Goal: Transaction & Acquisition: Purchase product/service

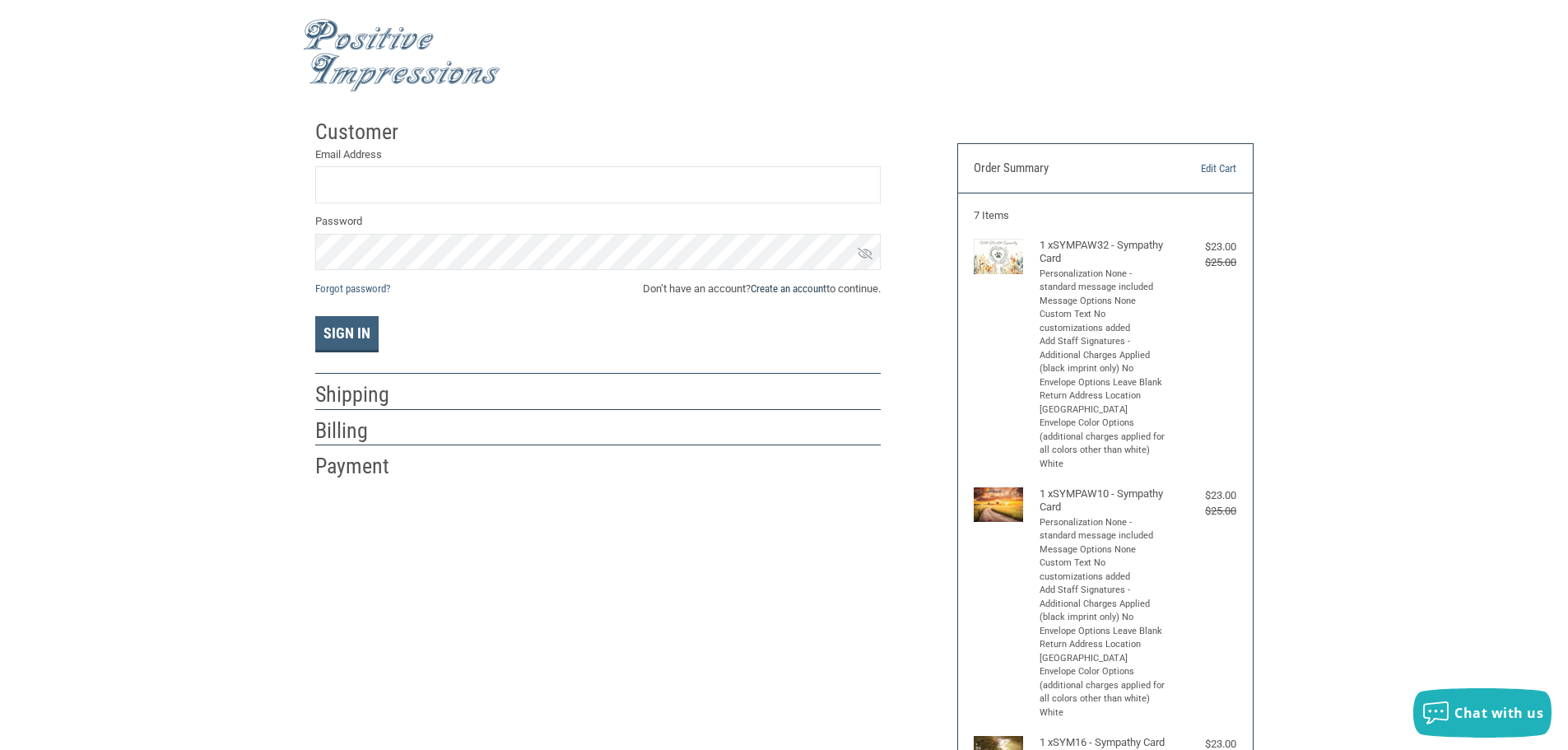
click at [785, 291] on link "Create an account" at bounding box center [788, 289] width 75 height 13
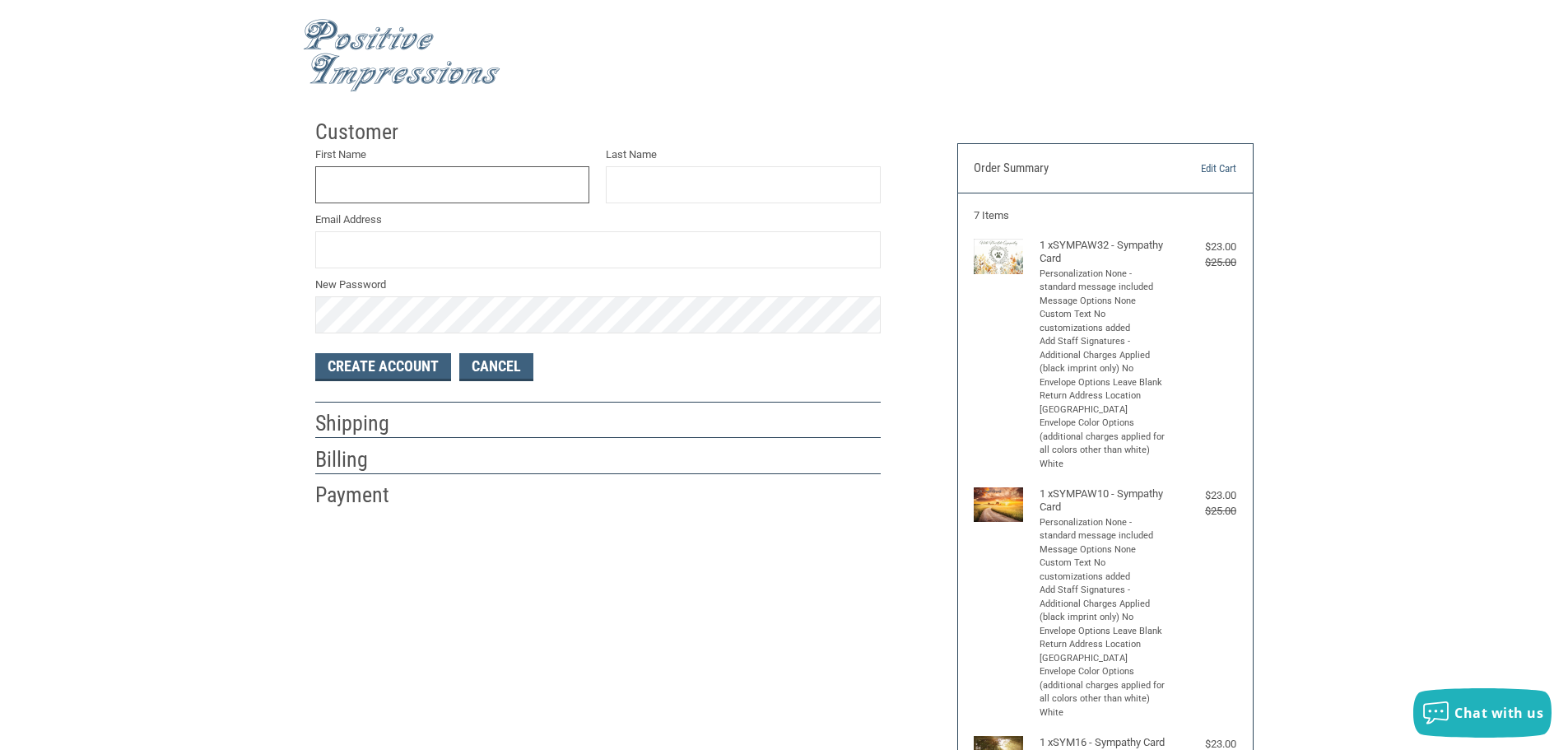
click at [425, 174] on input "First Name" at bounding box center [452, 184] width 275 height 37
type input "[PERSON_NAME]"
type input "[EMAIL_ADDRESS][DOMAIN_NAME]"
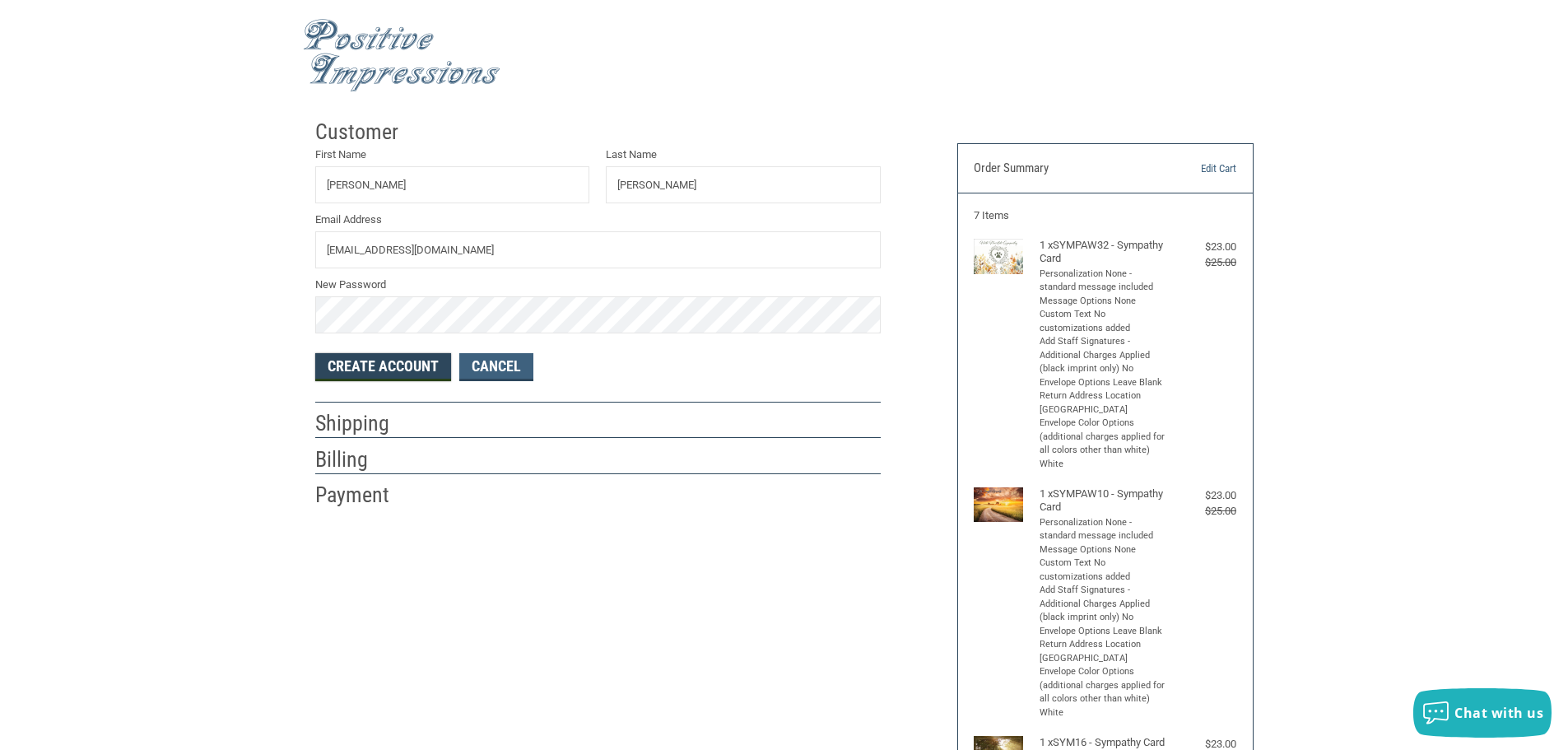
click at [366, 370] on button "Create Account" at bounding box center [383, 367] width 136 height 28
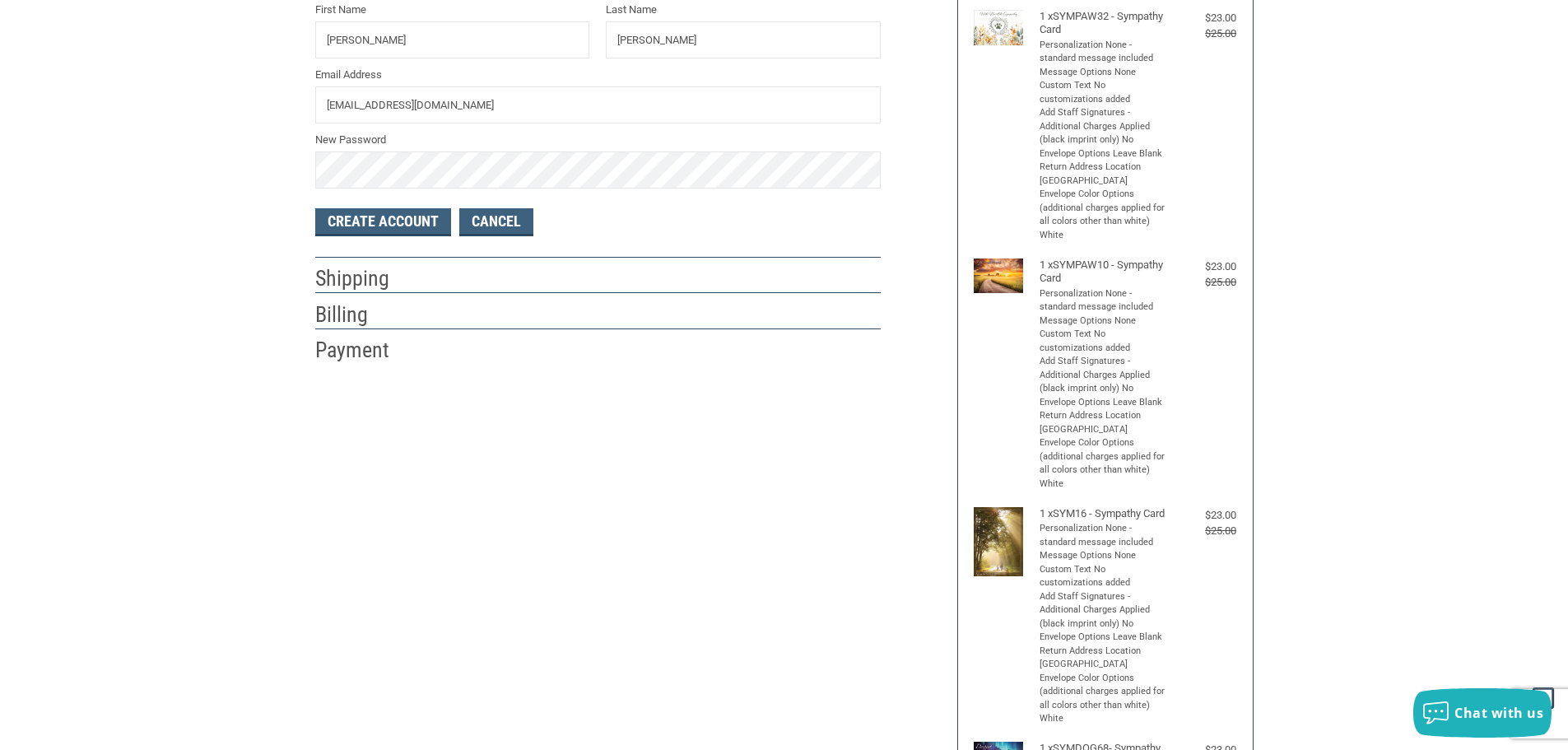
scroll to position [83, 0]
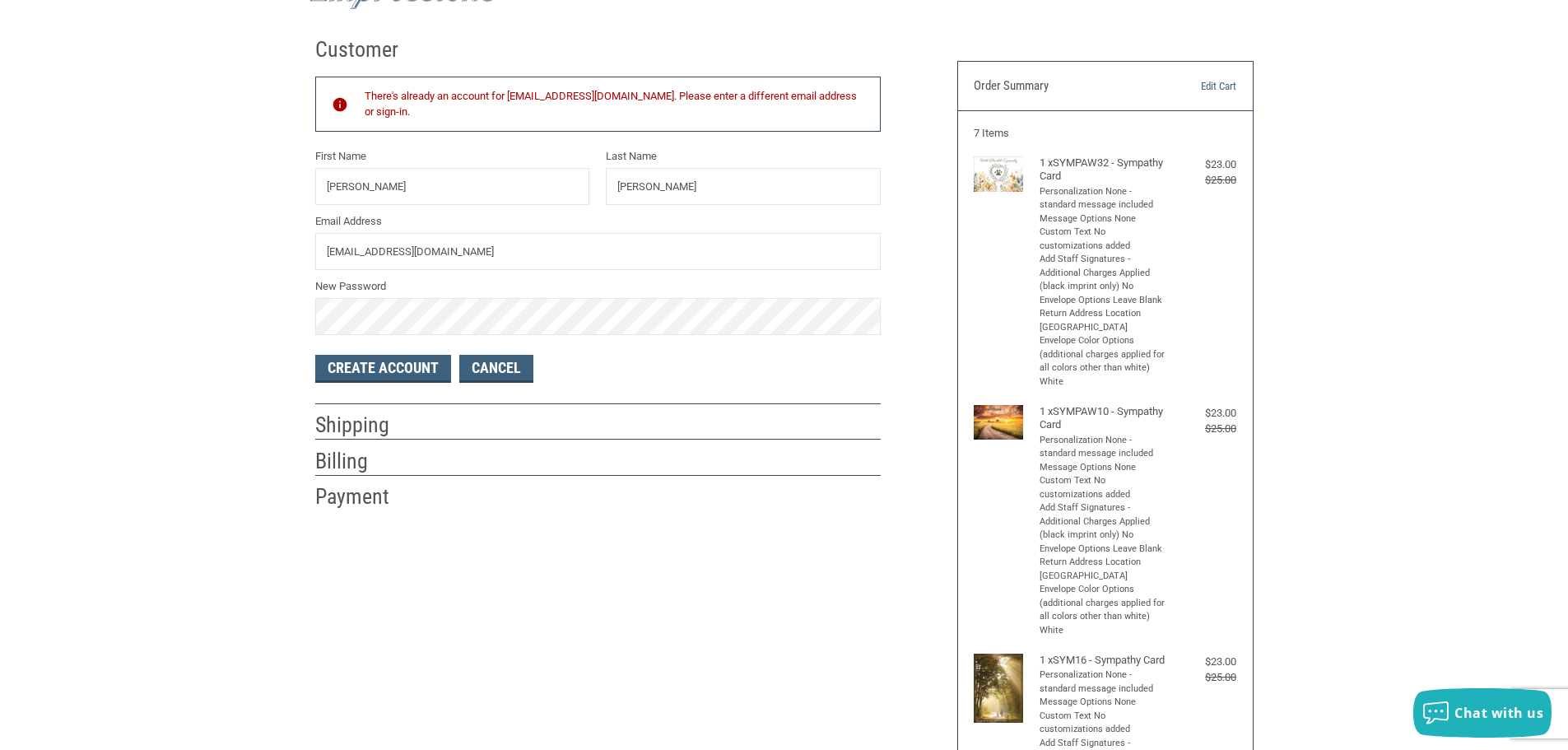
click at [498, 335] on form "There's already an account for [EMAIL_ADDRESS][DOMAIN_NAME]. Please enter a dif…" at bounding box center [597, 223] width 565 height 319
click at [502, 355] on link "Cancel" at bounding box center [496, 369] width 74 height 28
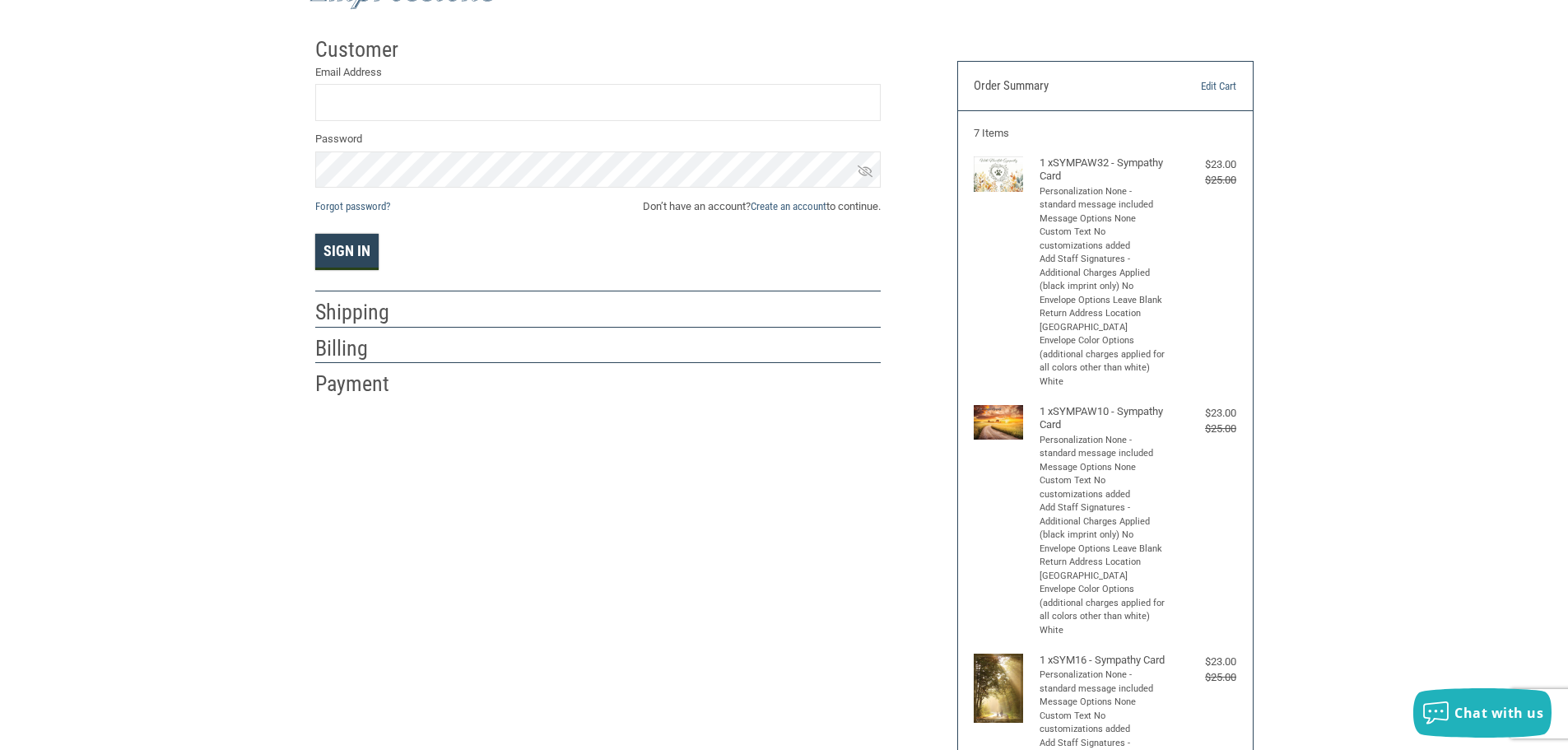
click at [355, 255] on button "Sign In" at bounding box center [347, 252] width 64 height 36
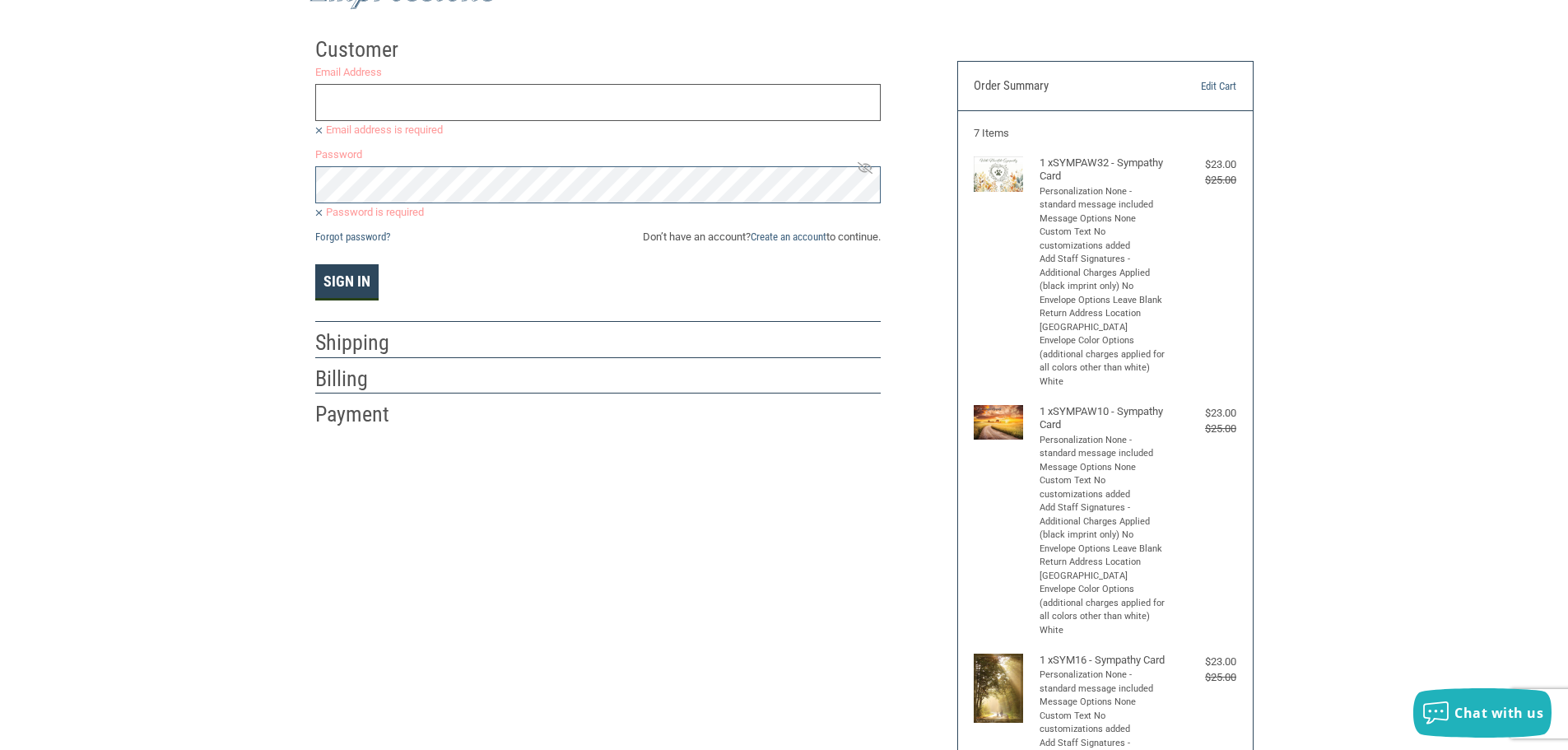
scroll to position [0, 0]
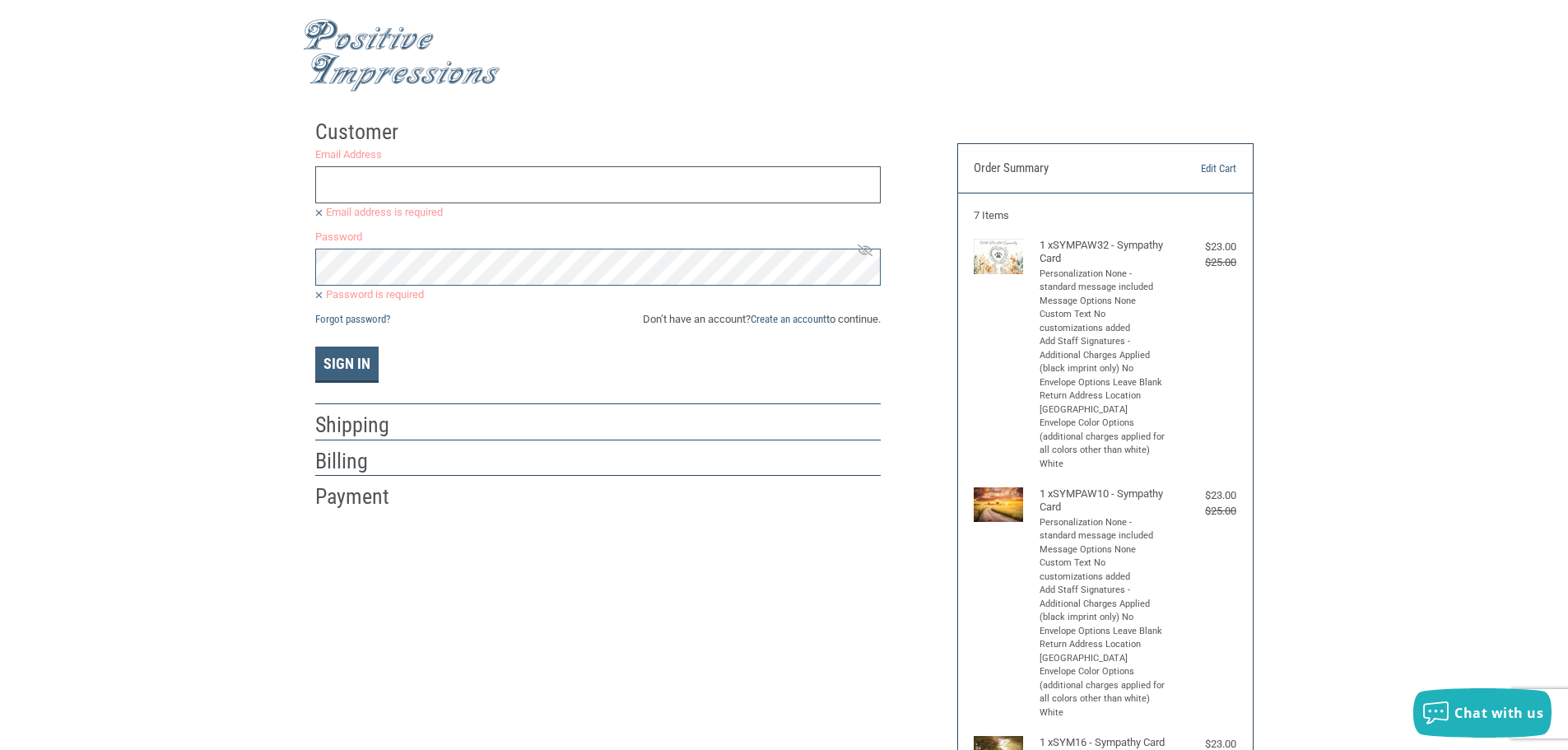
click at [379, 192] on input "Email Address" at bounding box center [597, 184] width 565 height 37
type input "[EMAIL_ADDRESS][DOMAIN_NAME]"
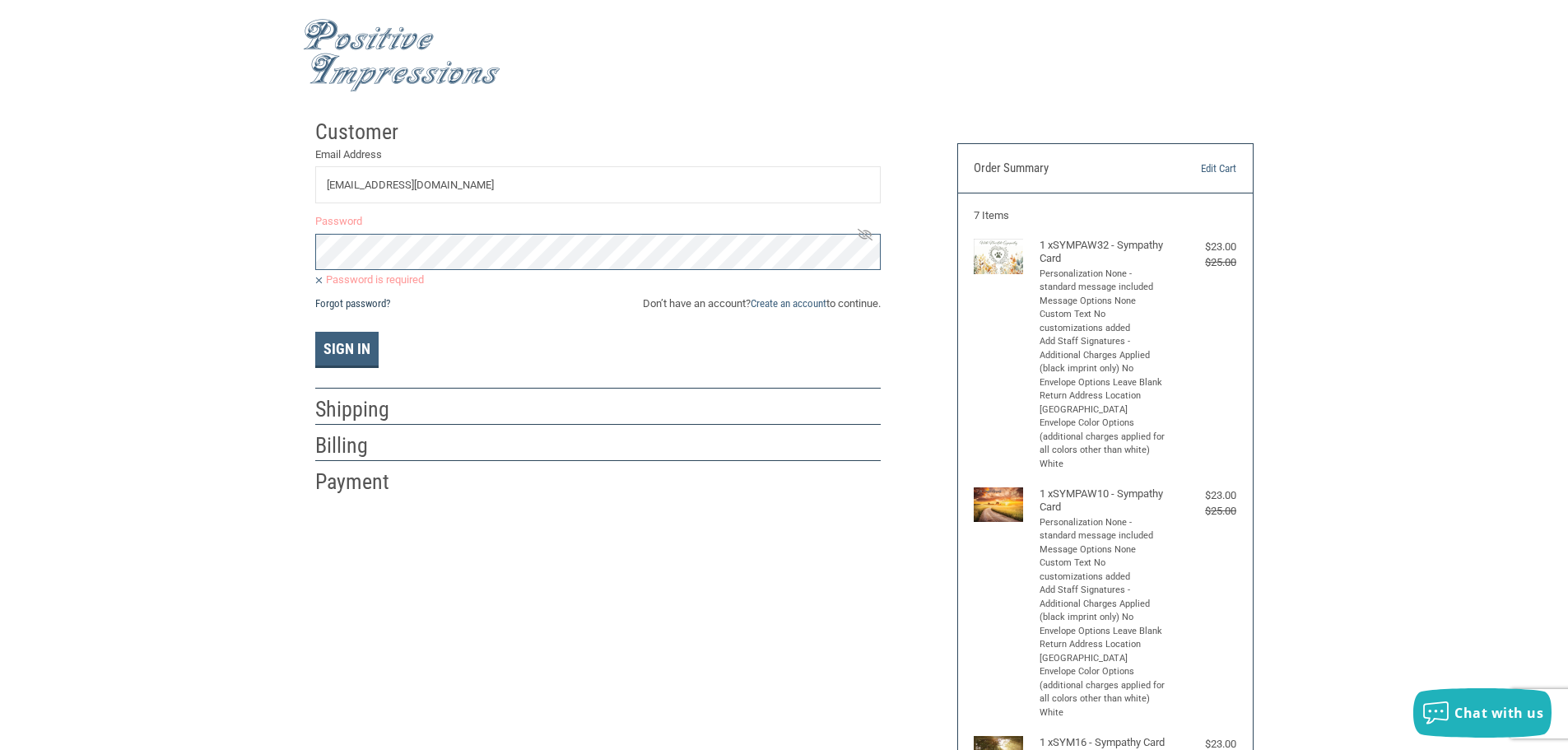
click at [359, 304] on link "Forgot password?" at bounding box center [352, 304] width 75 height 13
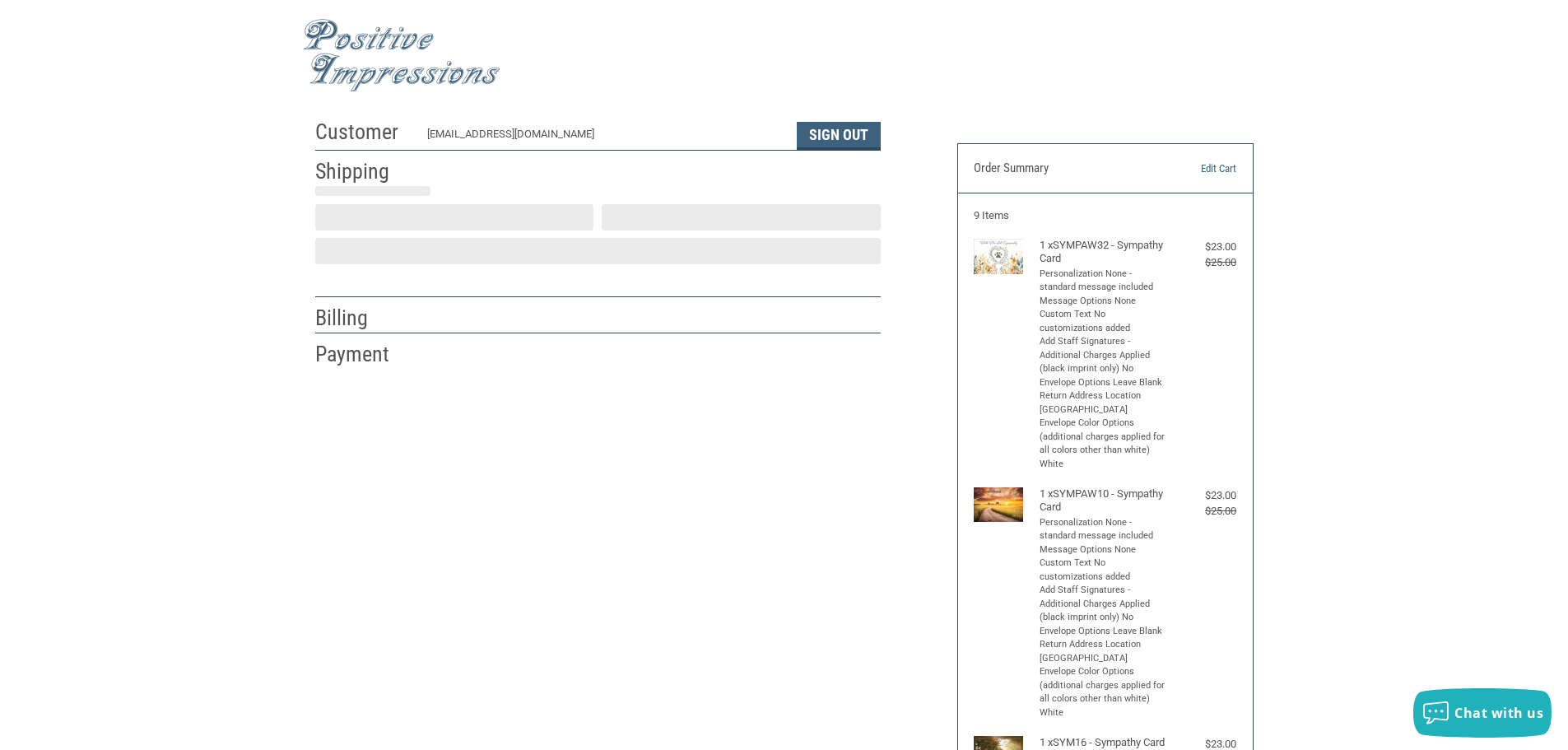
scroll to position [2, 0]
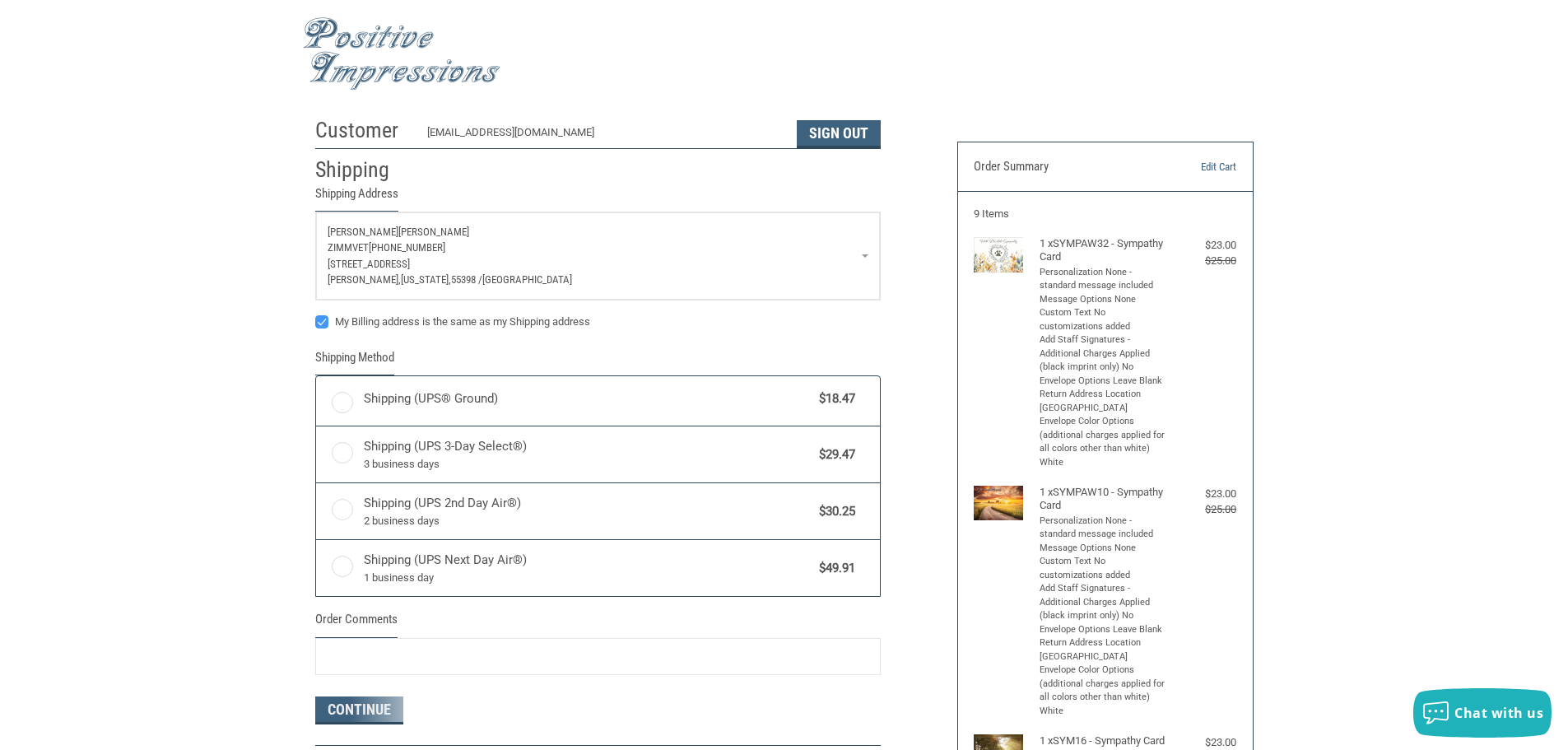
radio input "true"
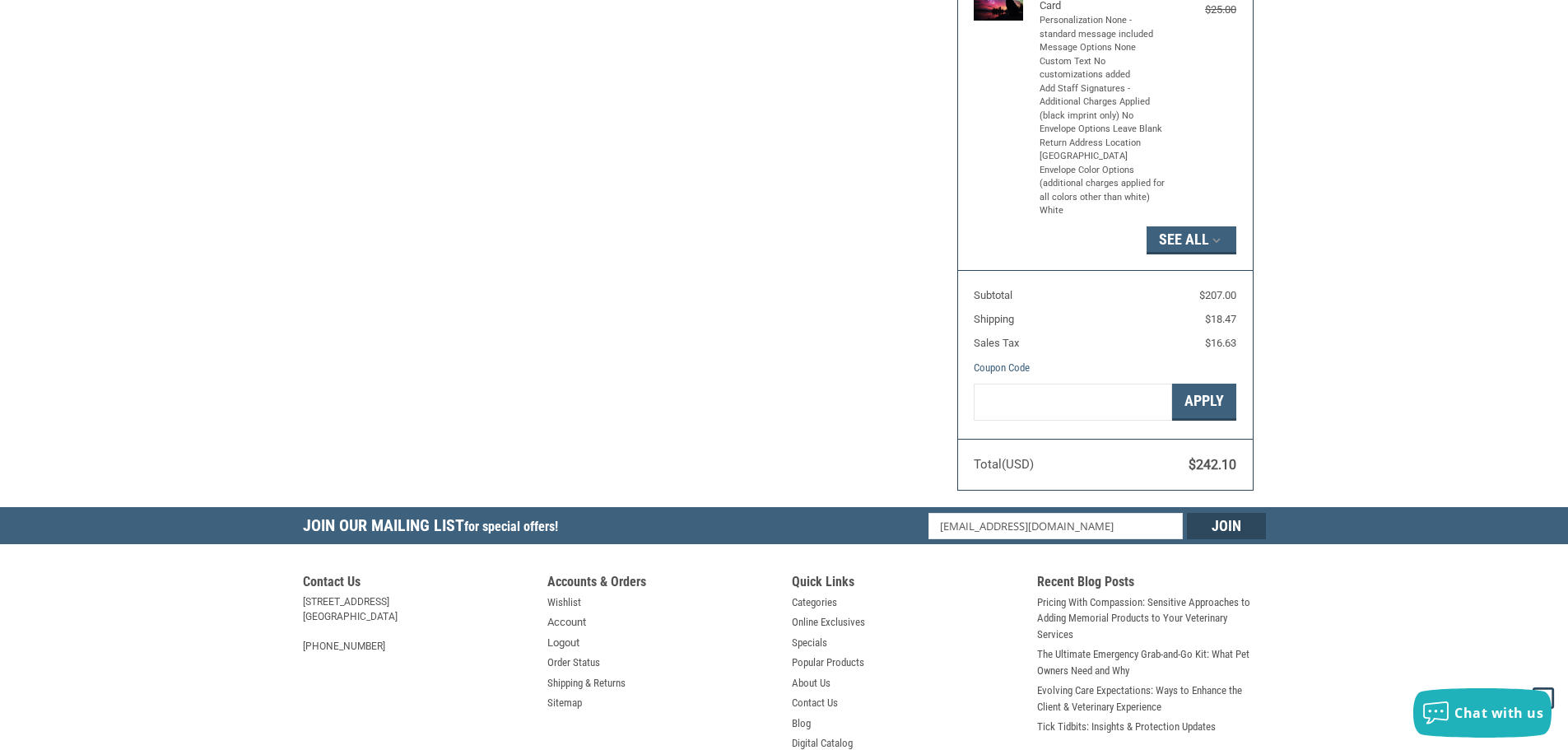
scroll to position [990, 0]
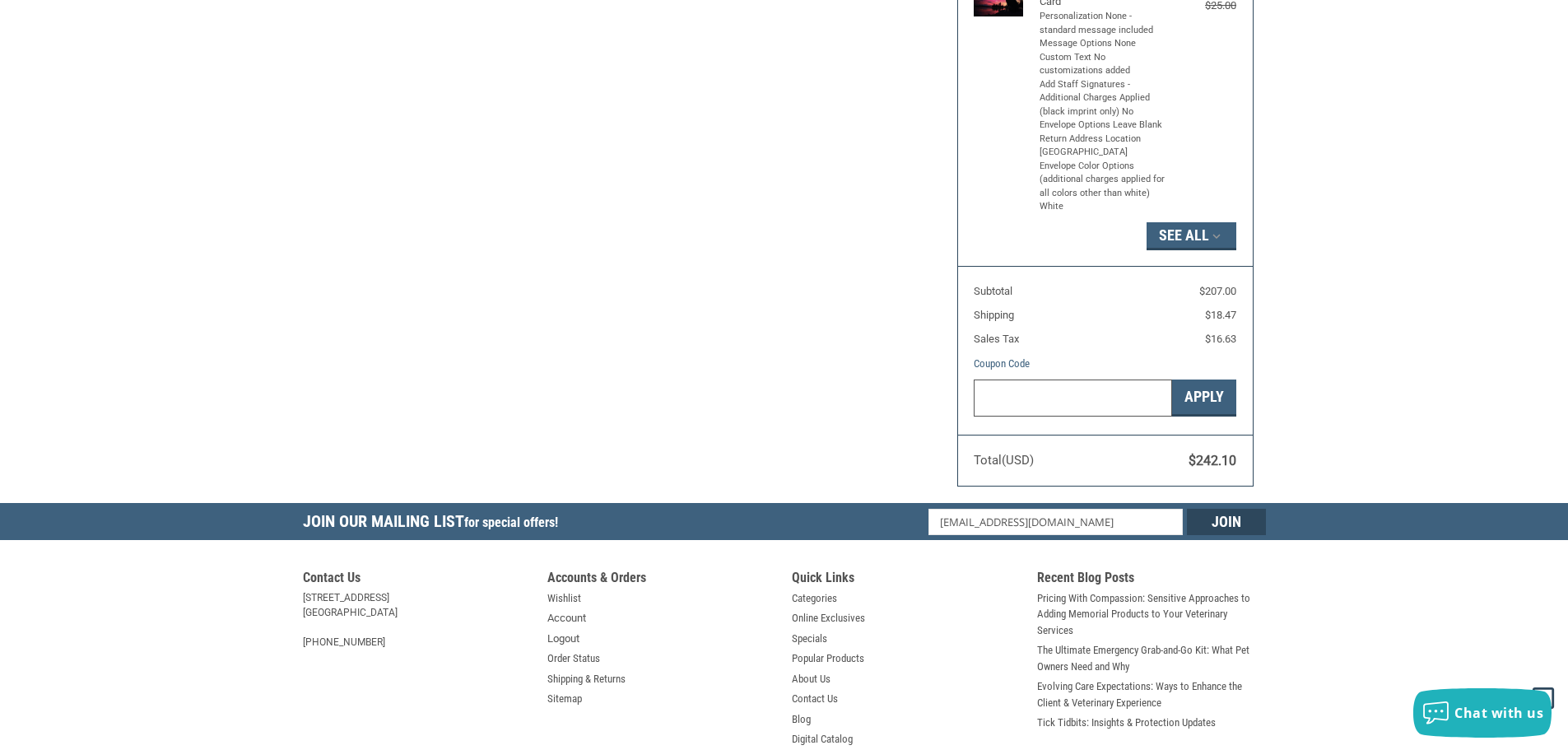
click at [1028, 416] on input "Gift Certificate or Coupon Code" at bounding box center [1073, 398] width 199 height 37
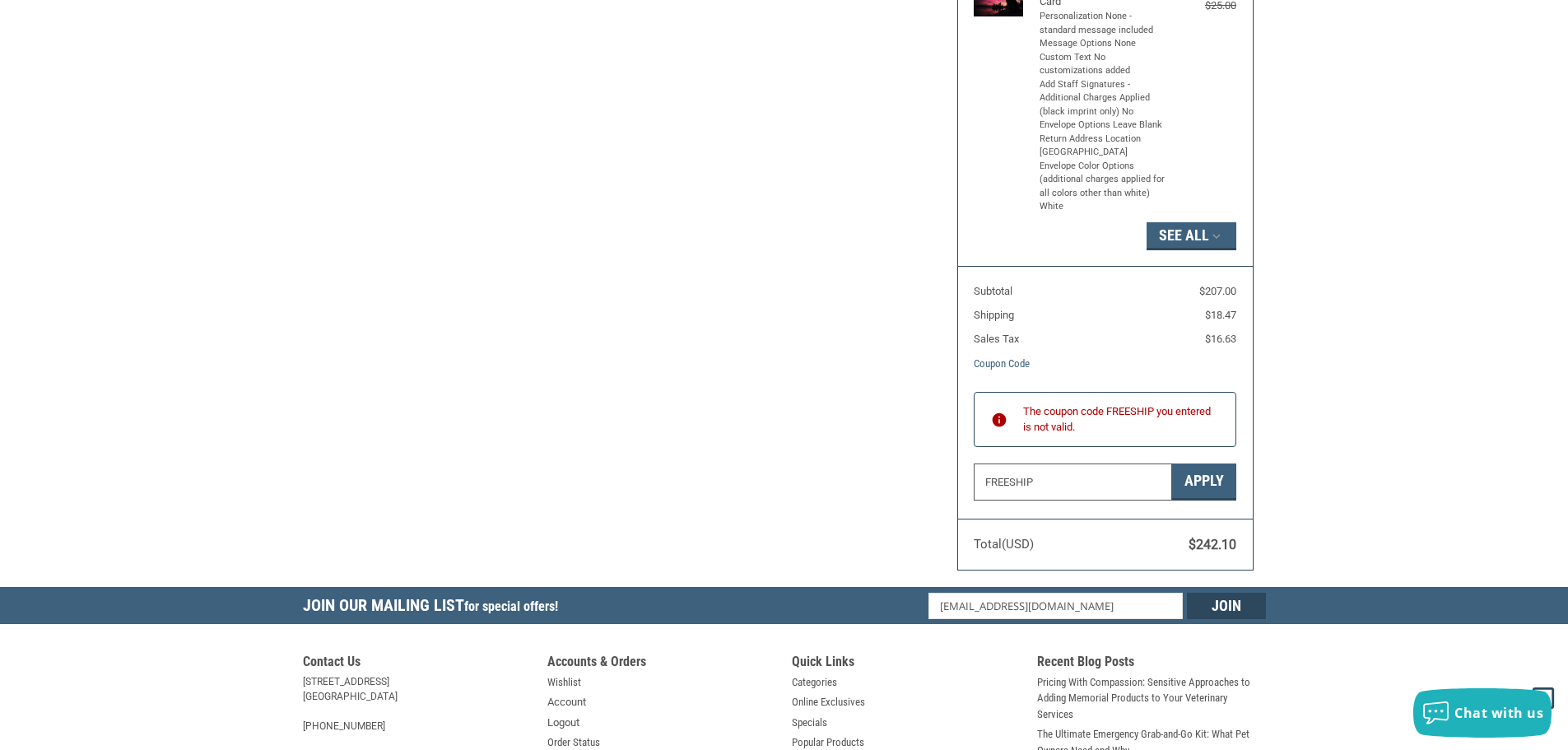
click at [1043, 494] on input "FREESHIP" at bounding box center [1073, 482] width 199 height 37
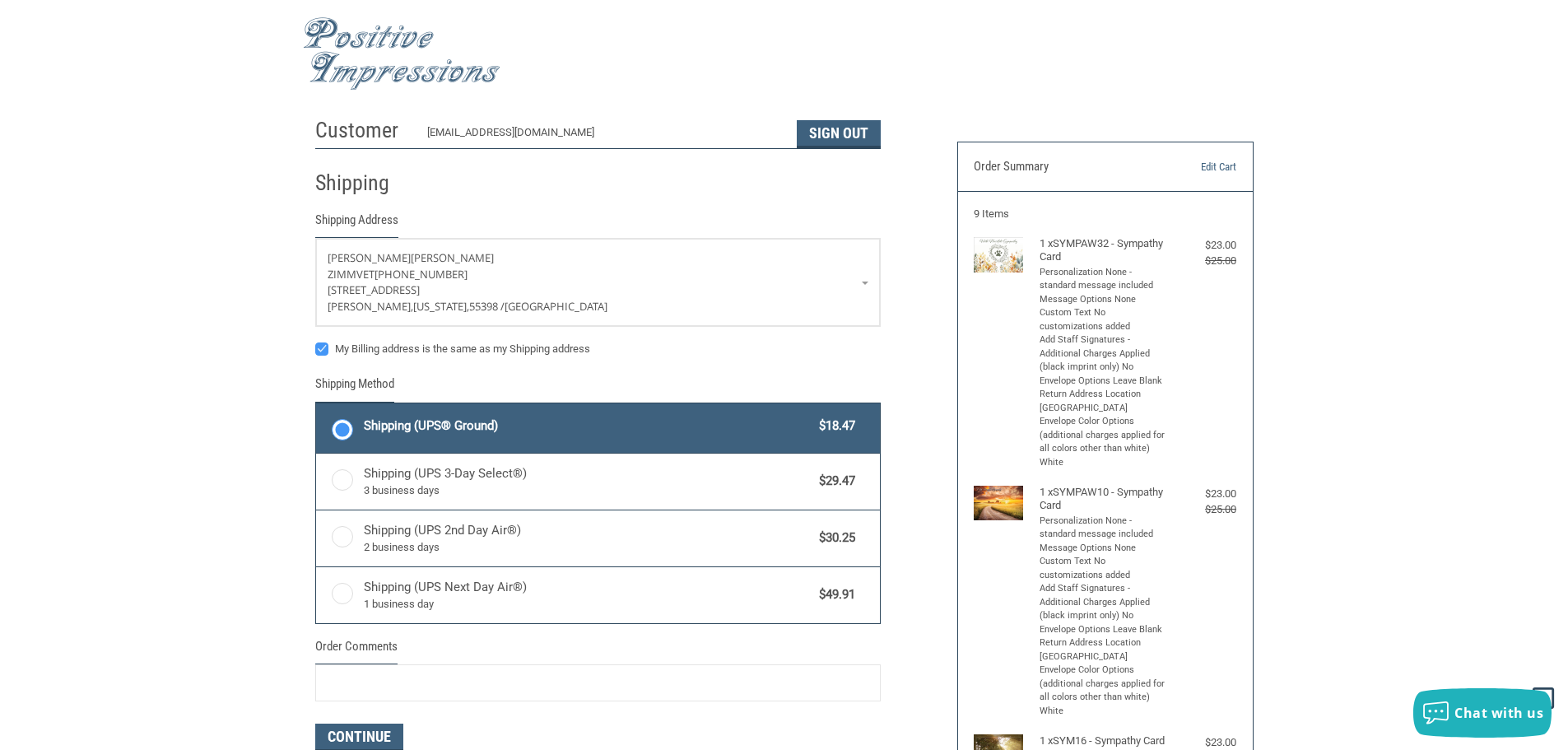
scroll to position [0, 0]
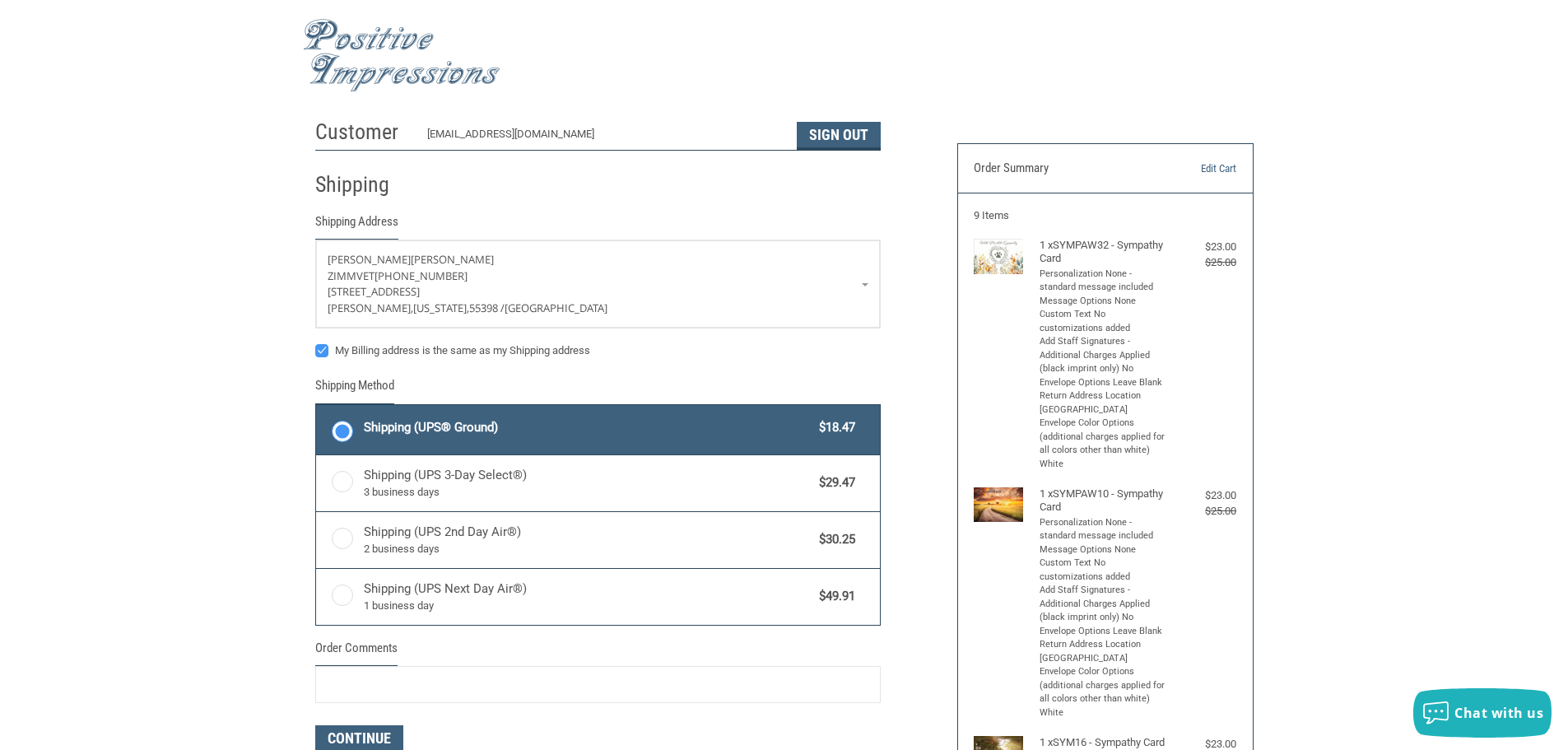
type input "FREESHIPPING"
click at [413, 74] on img at bounding box center [402, 55] width 198 height 74
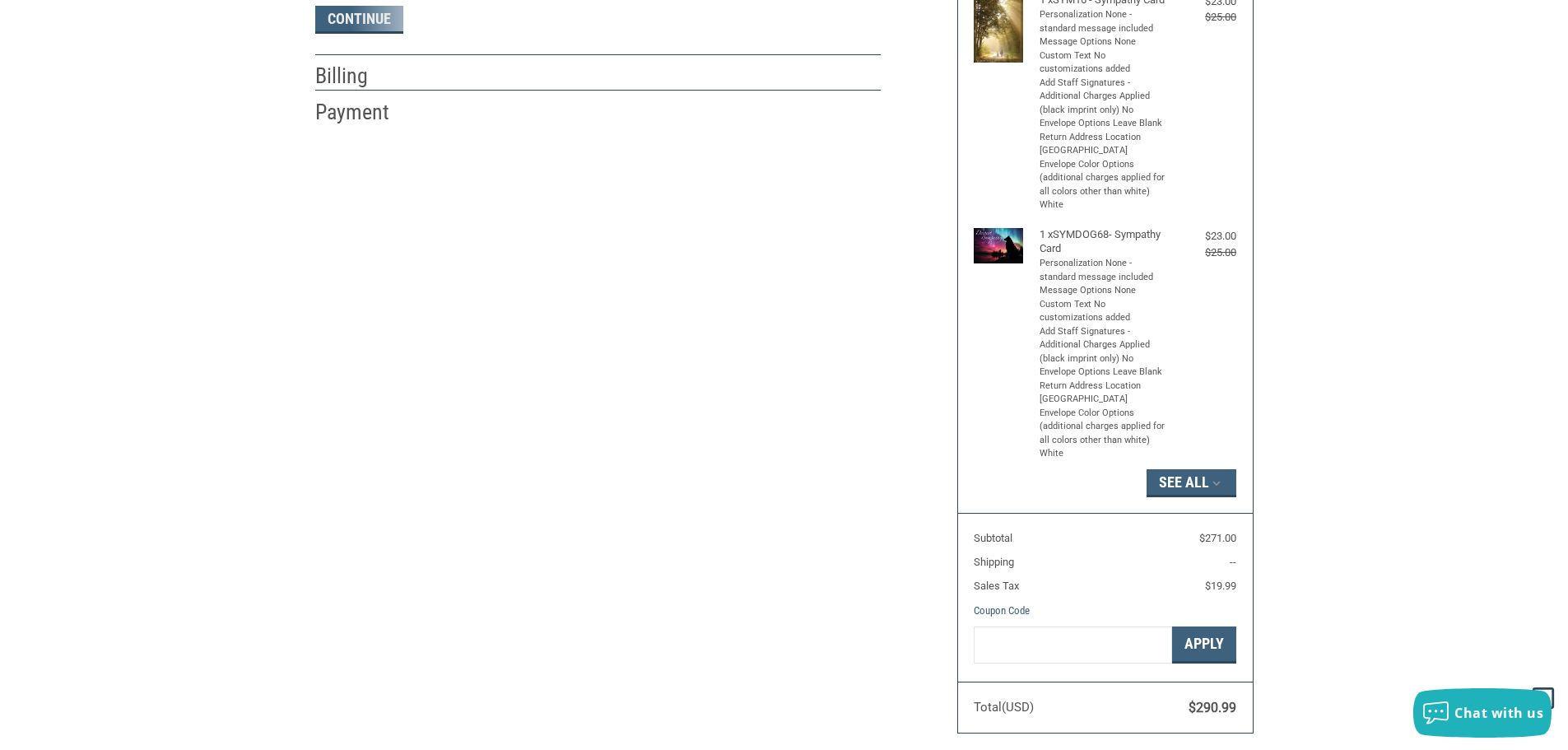
scroll to position [1150, 0]
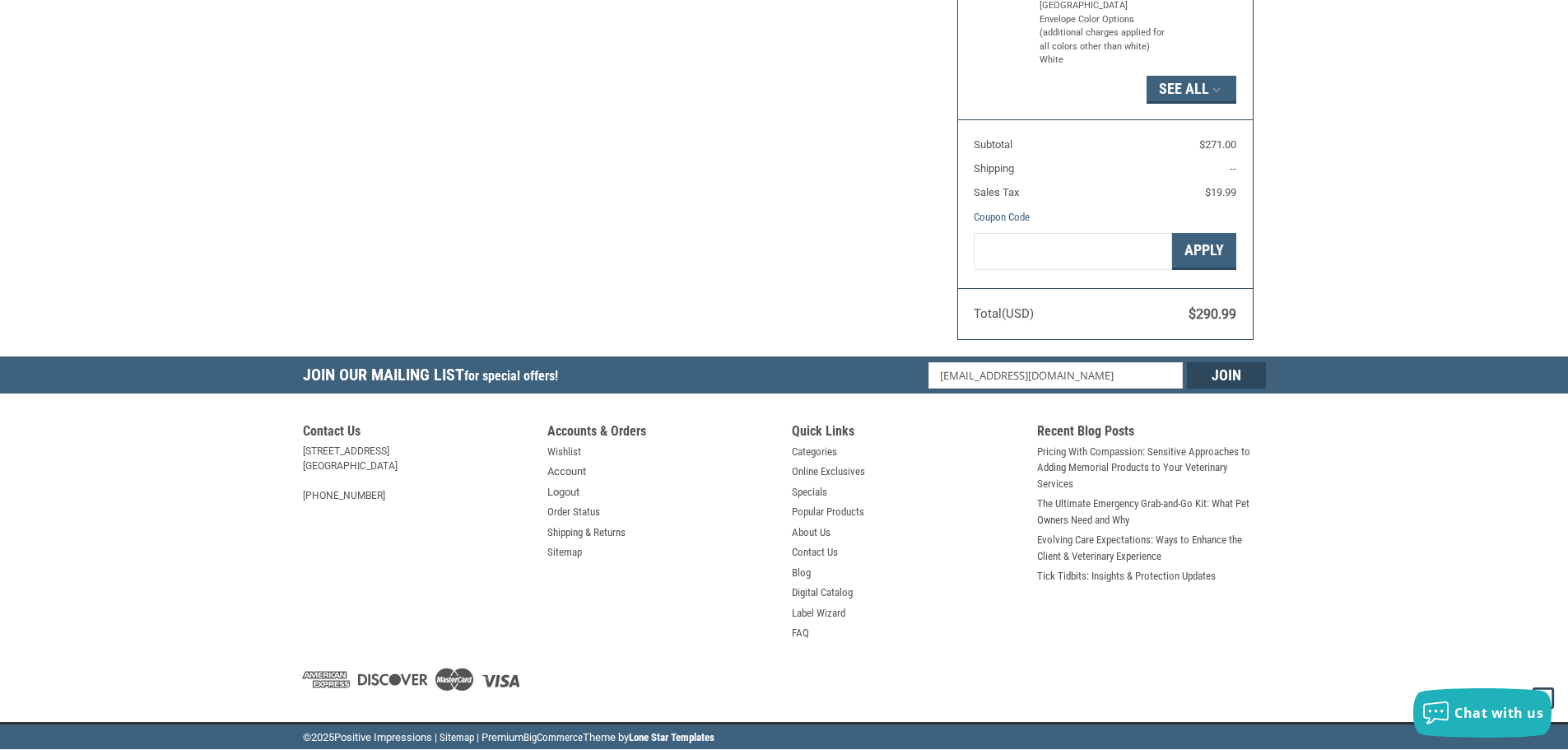
radio input "true"
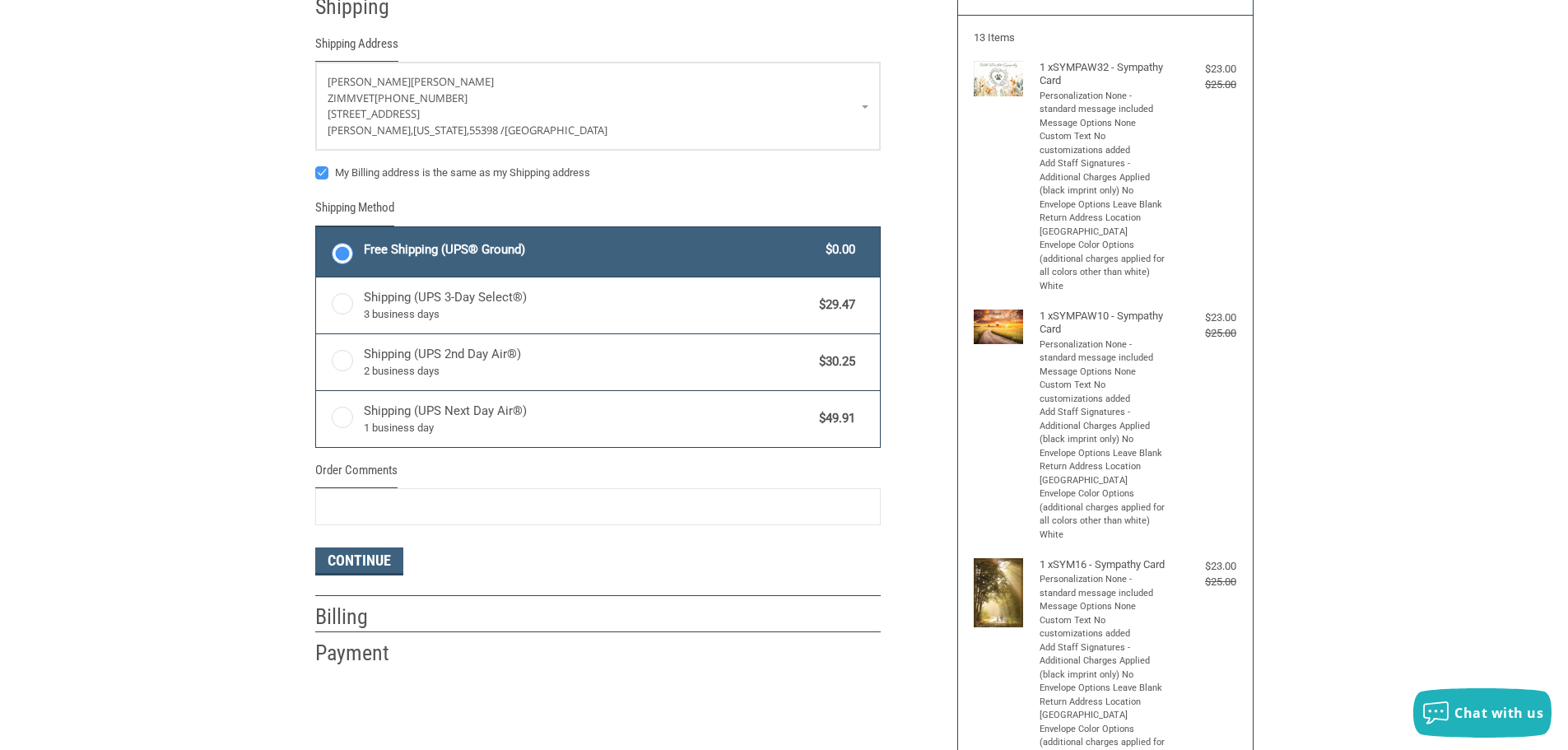
scroll to position [412, 0]
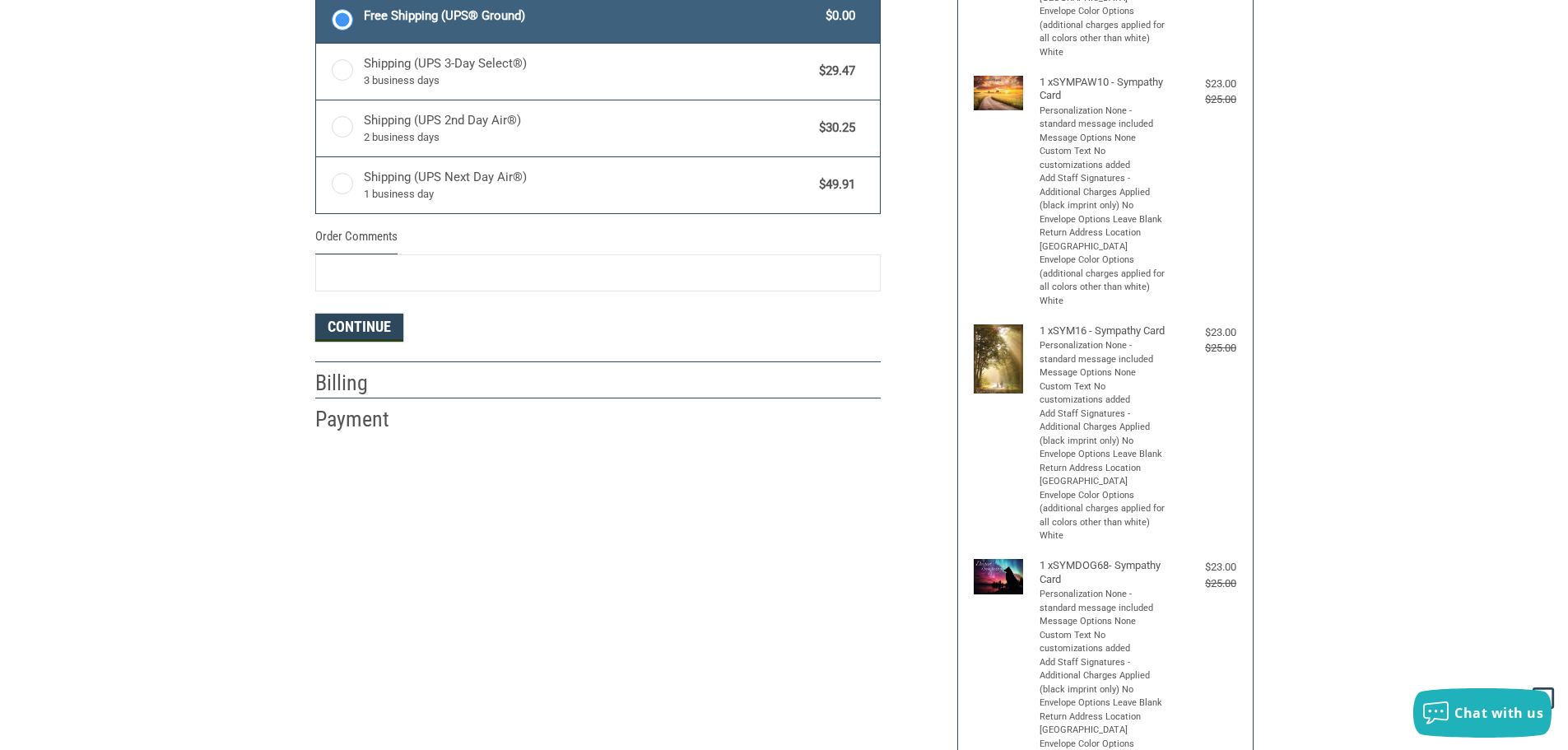
click at [359, 320] on button "Continue" at bounding box center [358, 328] width 88 height 28
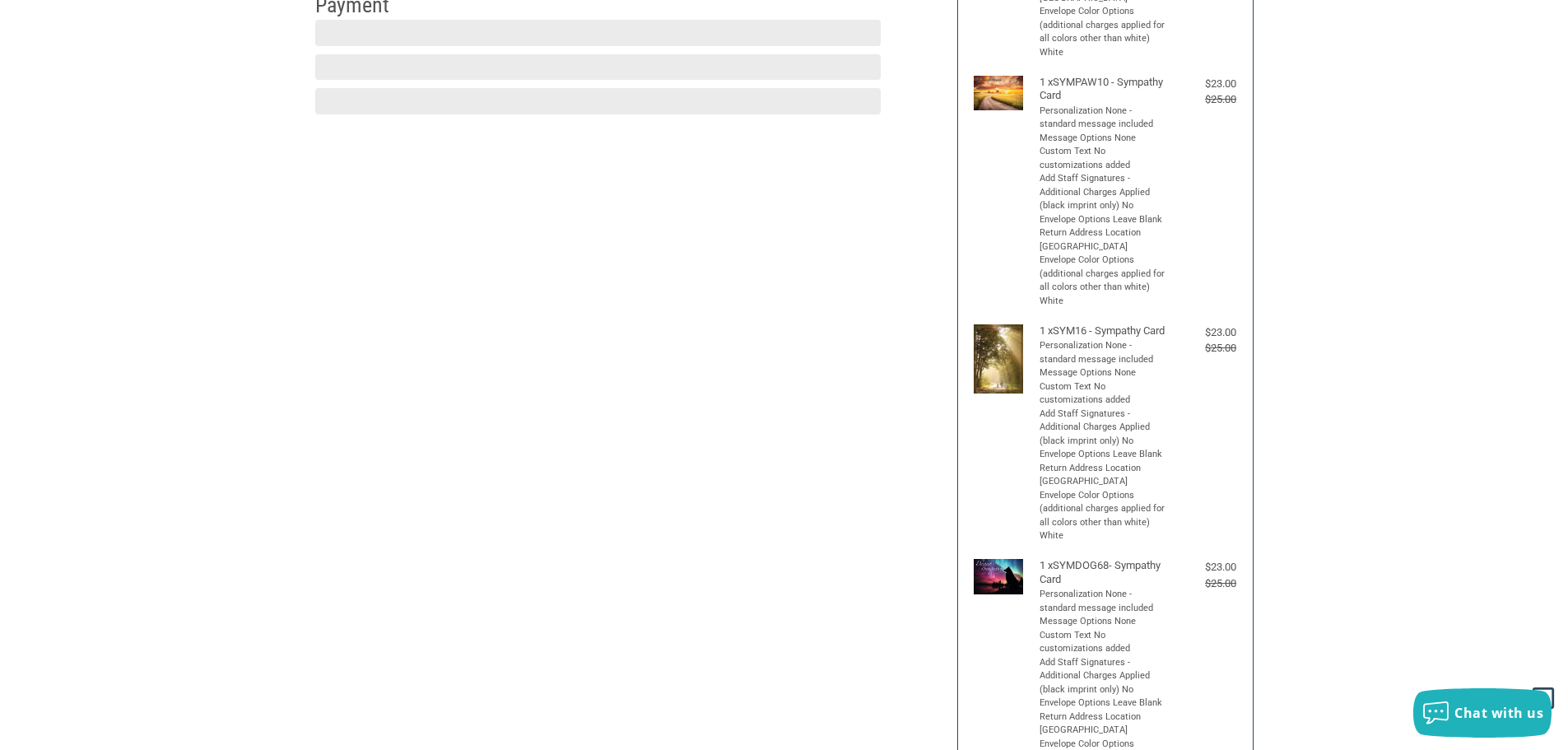
scroll to position [410, 0]
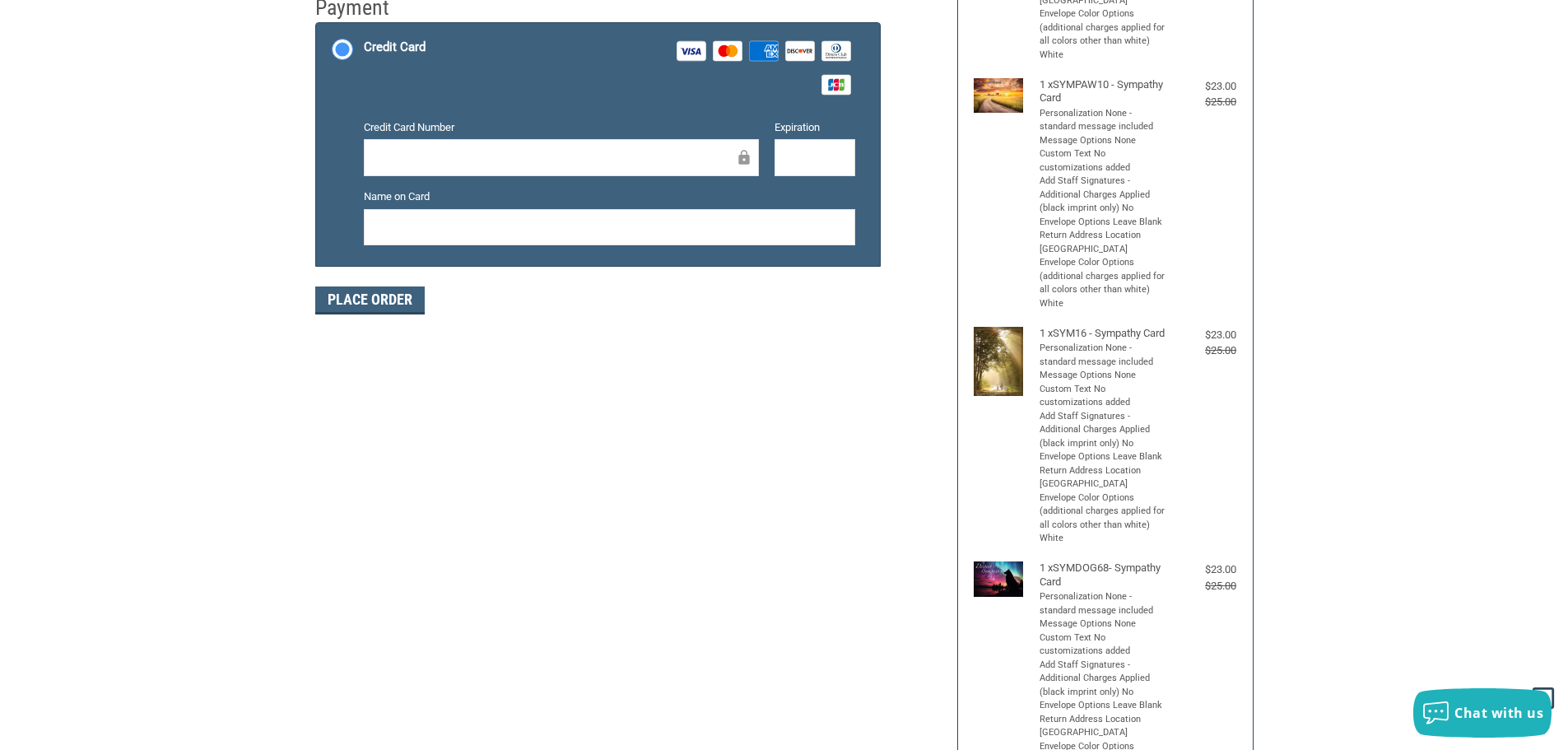
click at [204, 3] on body ".st0{fill:#4D4D4D;} Created with Sketch. Created with Sketch. .st0{display:none…" at bounding box center [784, 534] width 1568 height 1887
click at [380, 301] on button "Place Order" at bounding box center [369, 301] width 110 height 28
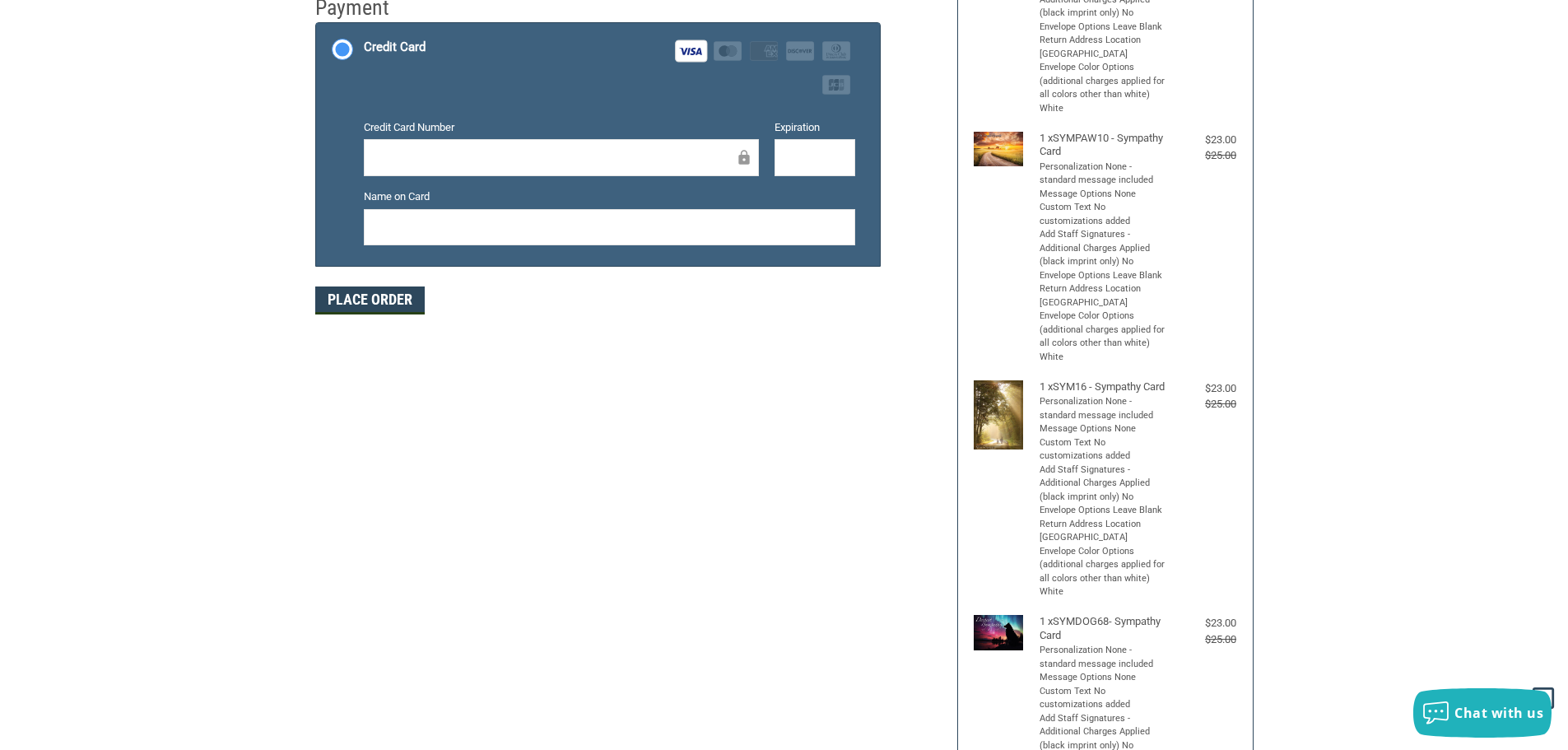
scroll to position [198, 0]
